Goal: Check status: Check status

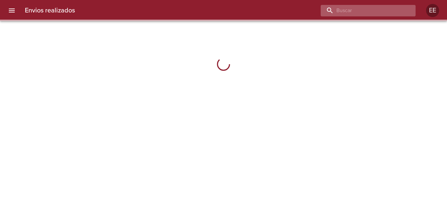
click at [368, 15] on input "buscar" at bounding box center [363, 10] width 84 height 11
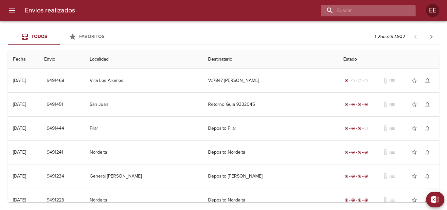
click at [359, 10] on input "buscar" at bounding box center [363, 10] width 84 height 11
paste input "[PERSON_NAME]"
type input "[PERSON_NAME]"
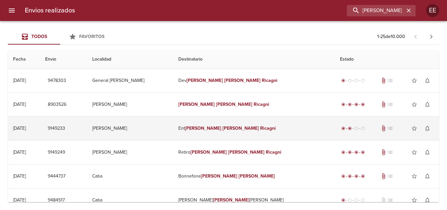
click at [173, 131] on td "[PERSON_NAME]" at bounding box center [130, 129] width 86 height 24
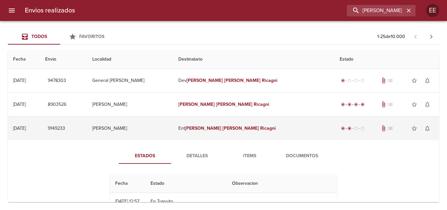
scroll to position [33, 0]
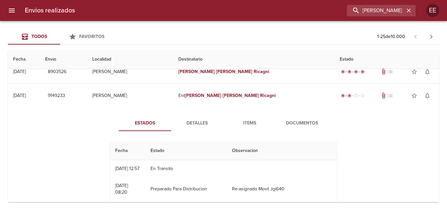
drag, startPoint x: 81, startPoint y: 95, endPoint x: 60, endPoint y: 171, distance: 79.2
click at [60, 171] on div "Estados Detalles Items Documentos Fecha Estado Observacion 27/06 [DATE] 12:57 E…" at bounding box center [223, 191] width 421 height 168
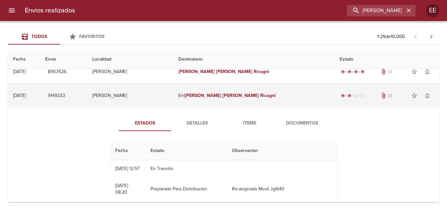
click at [173, 92] on td "[PERSON_NAME]" at bounding box center [130, 96] width 86 height 24
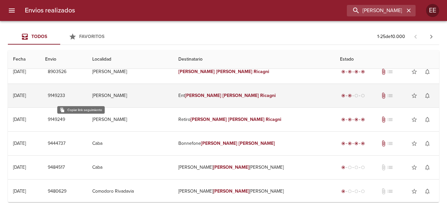
drag, startPoint x: 78, startPoint y: 93, endPoint x: 53, endPoint y: 94, distance: 25.3
click at [40, 94] on td "[DATE] [DATE]" at bounding box center [24, 96] width 32 height 24
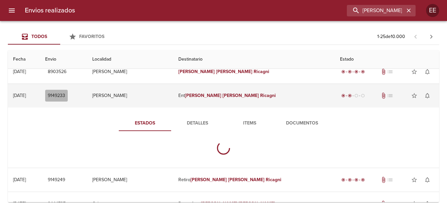
click at [65, 99] on span "9149233" at bounding box center [56, 96] width 17 height 8
